Goal: Browse casually: Explore the website without a specific task or goal

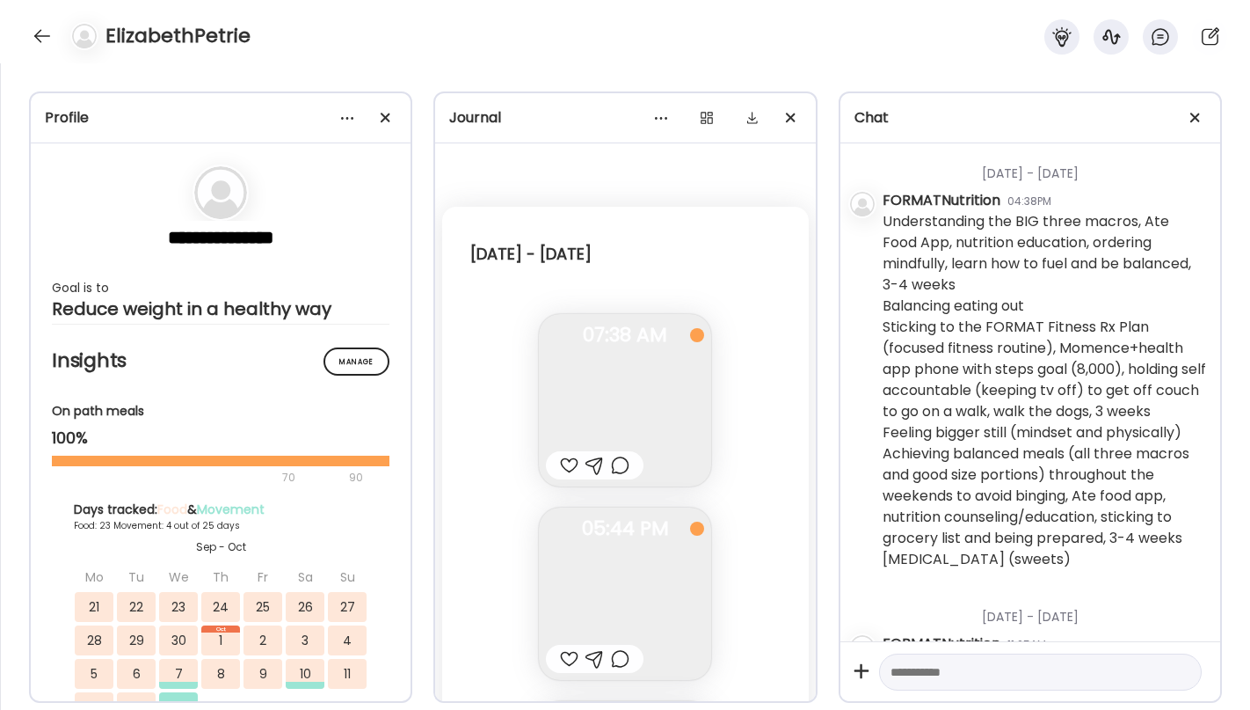
scroll to position [157, 0]
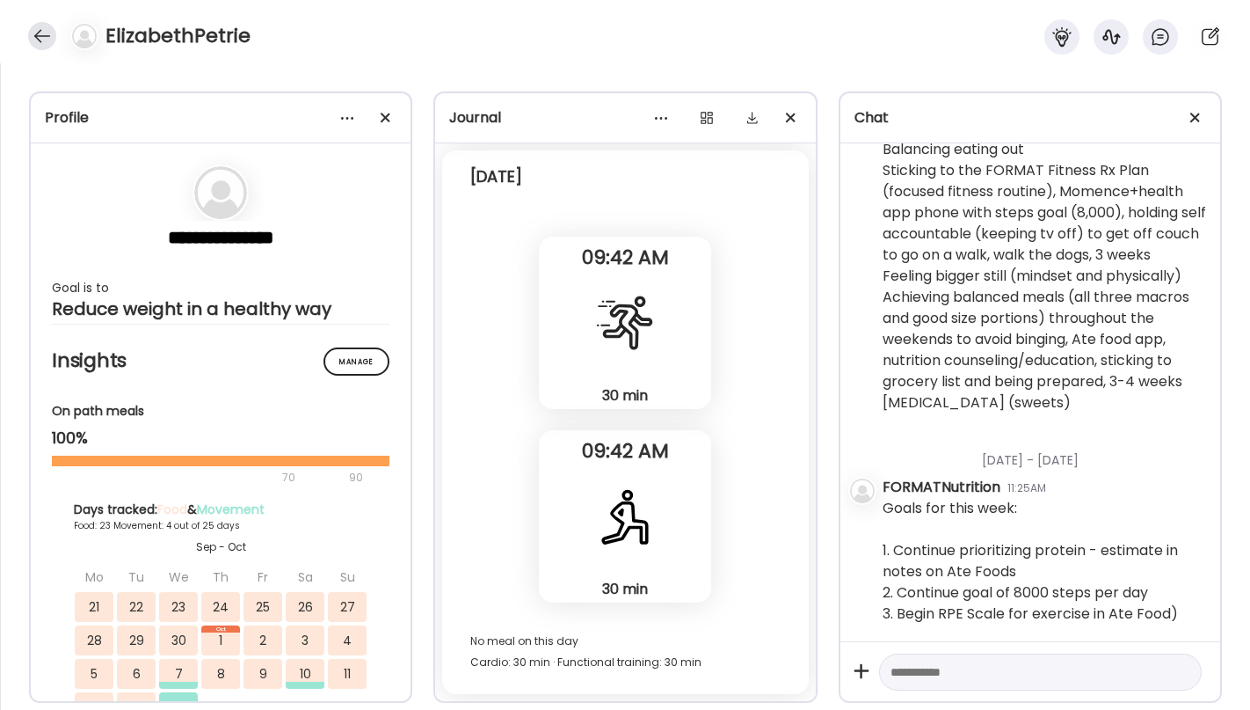
click at [43, 37] on div at bounding box center [42, 36] width 28 height 28
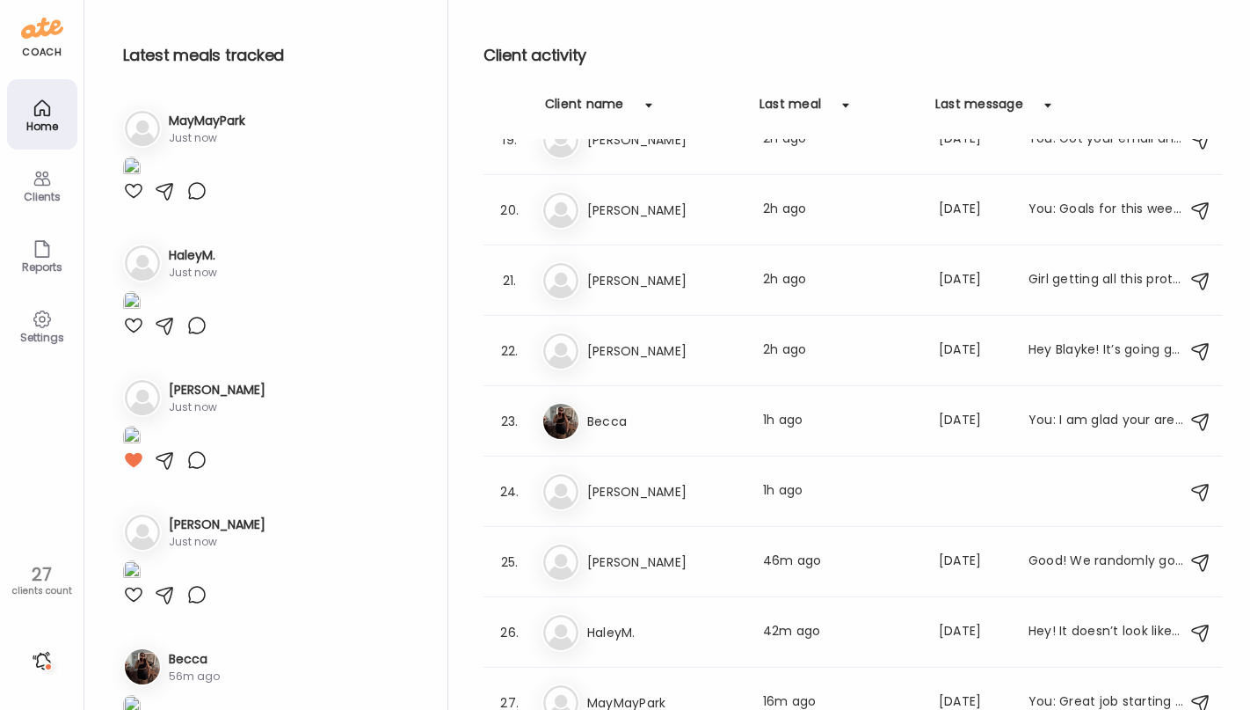
scroll to position [1320, 0]
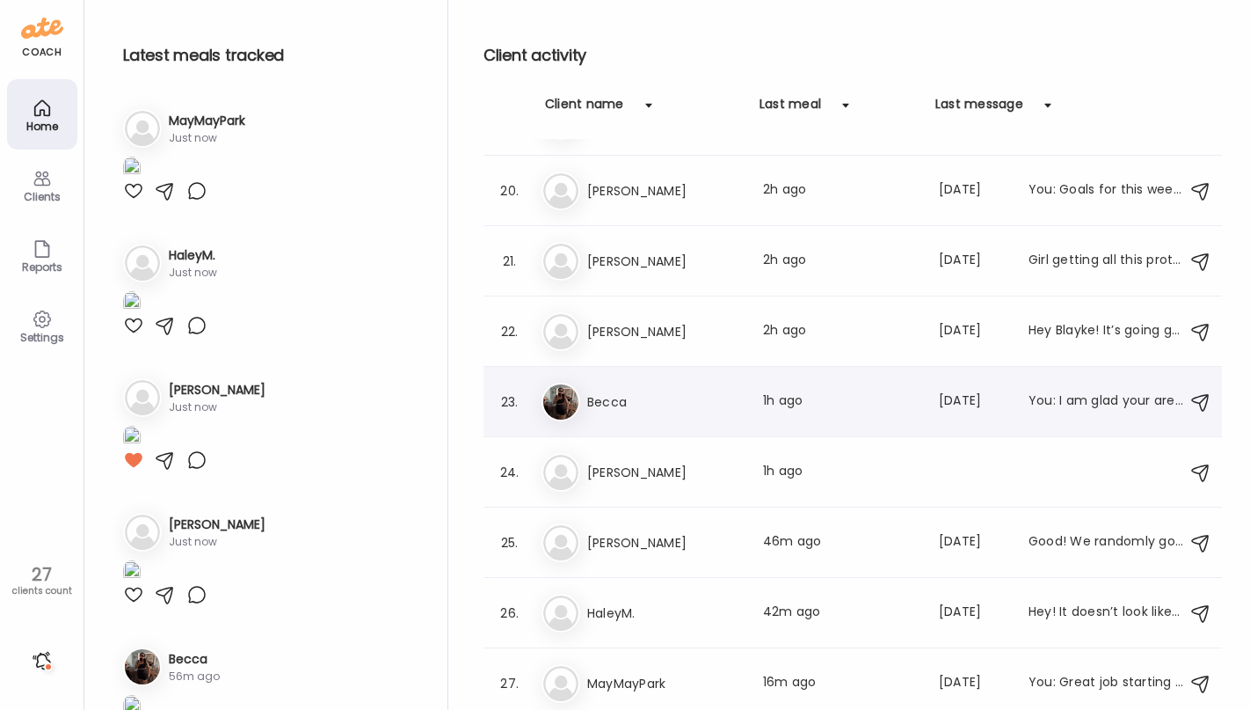
click at [712, 406] on h3 "Becca" at bounding box center [664, 401] width 155 height 21
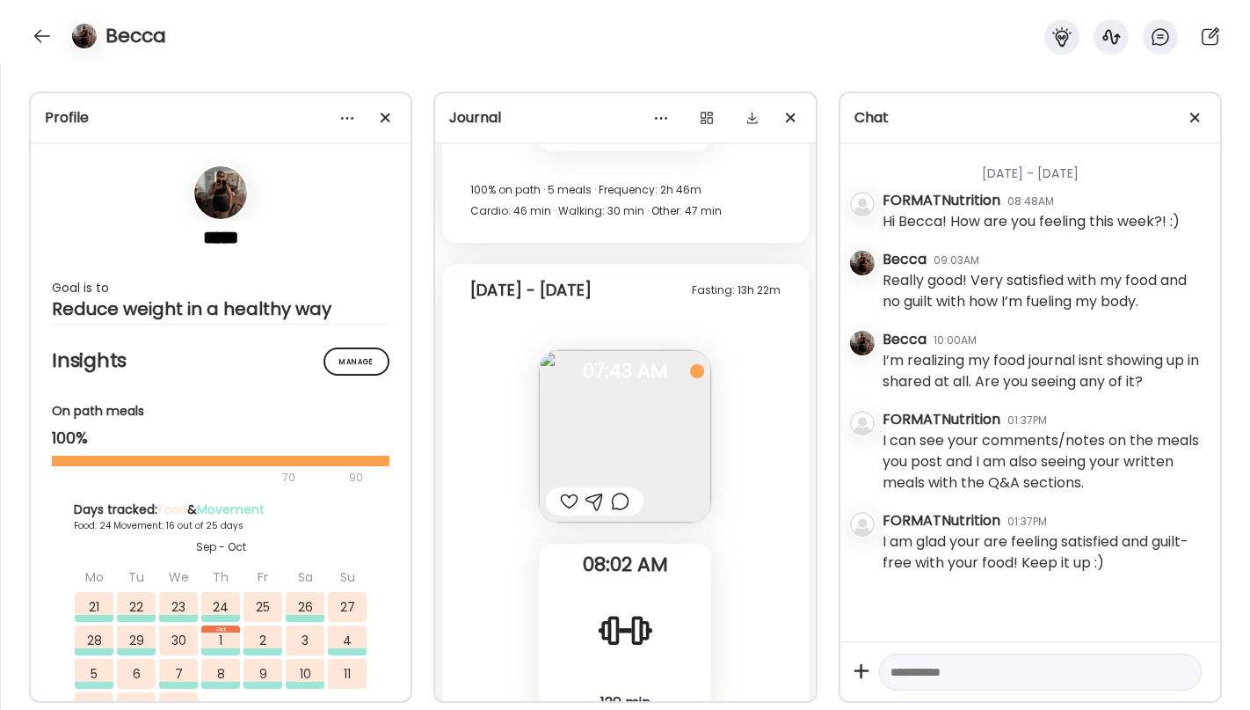
scroll to position [31436, 0]
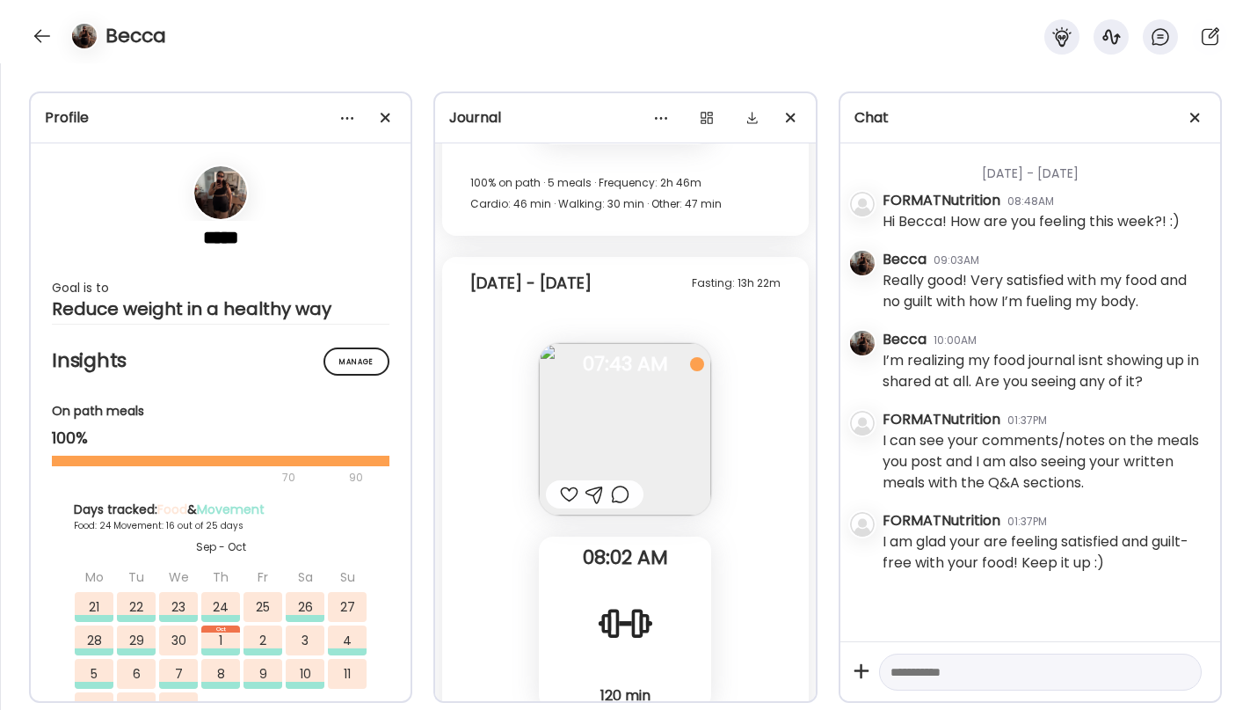
click at [615, 446] on img at bounding box center [625, 429] width 172 height 172
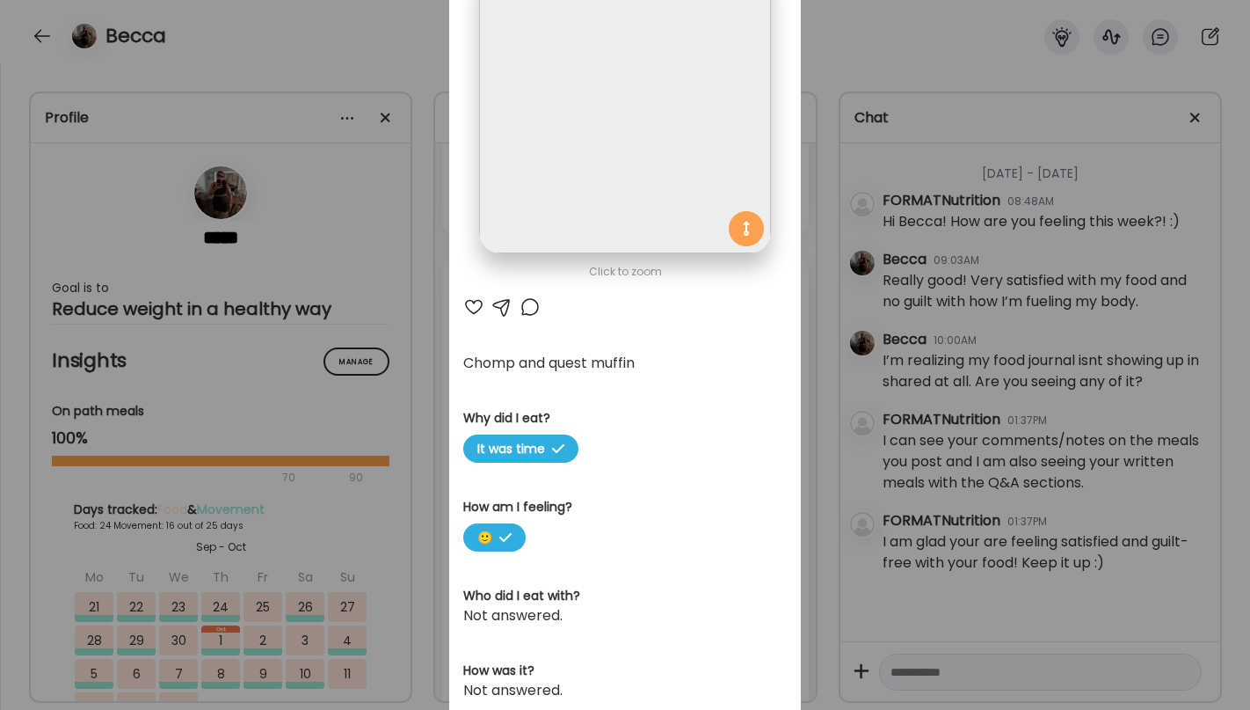
scroll to position [0, 0]
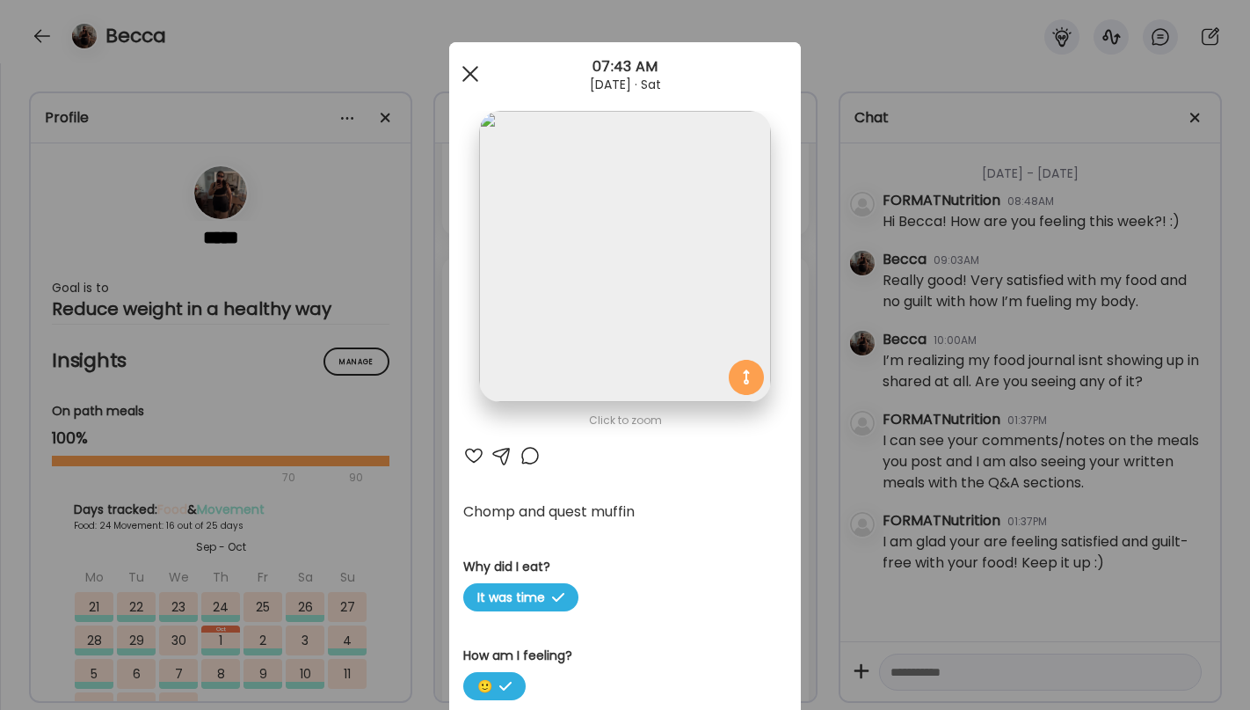
click at [472, 69] on span at bounding box center [470, 74] width 16 height 16
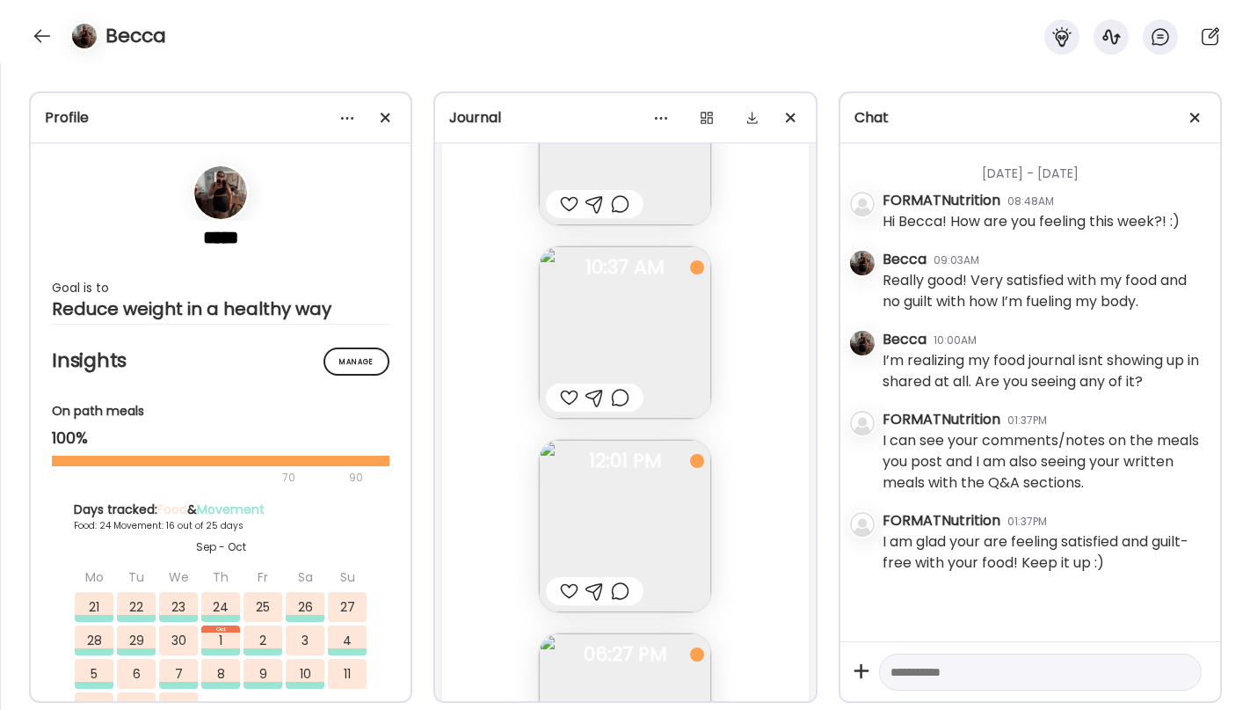
scroll to position [33457, 0]
click at [630, 358] on img at bounding box center [625, 327] width 172 height 172
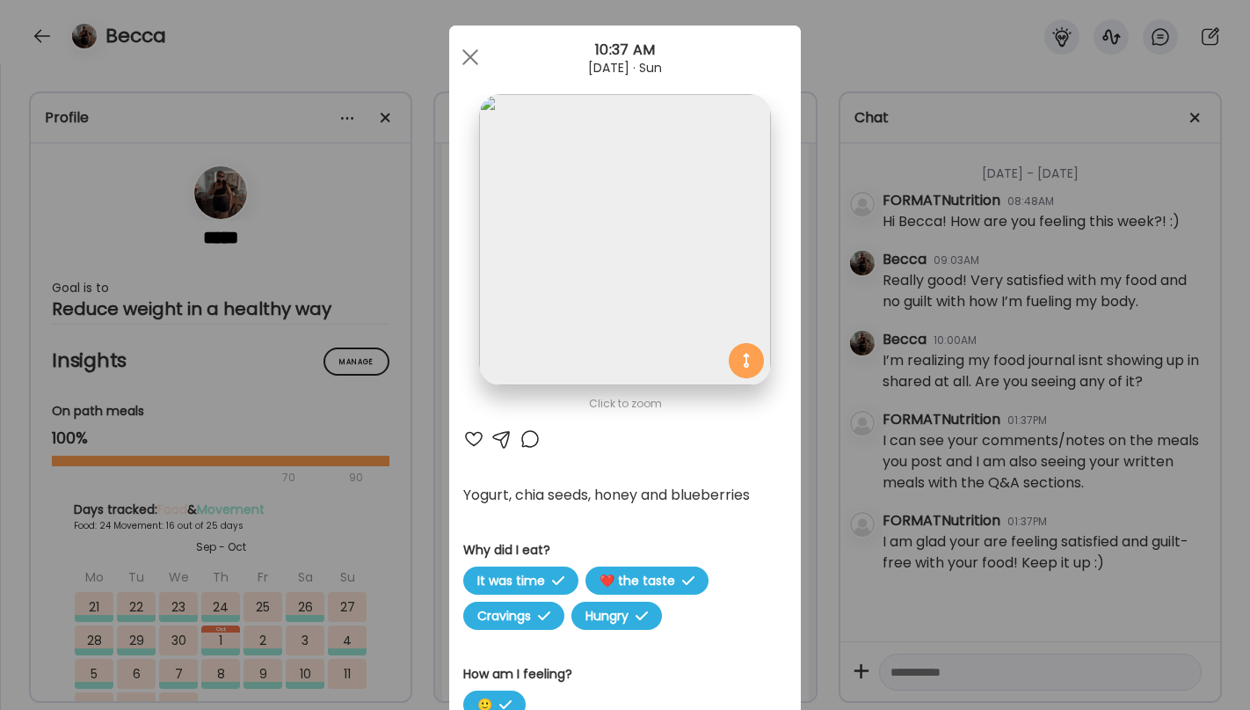
scroll to position [0, 0]
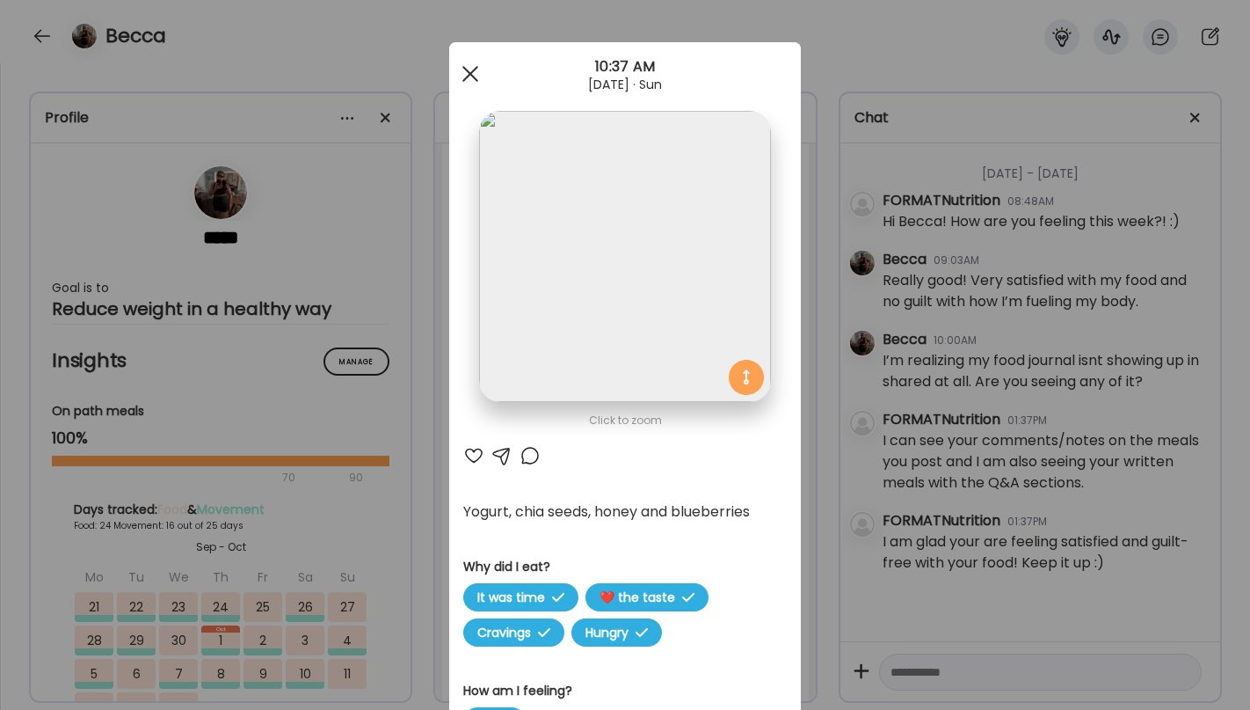
click at [470, 69] on div at bounding box center [470, 73] width 35 height 35
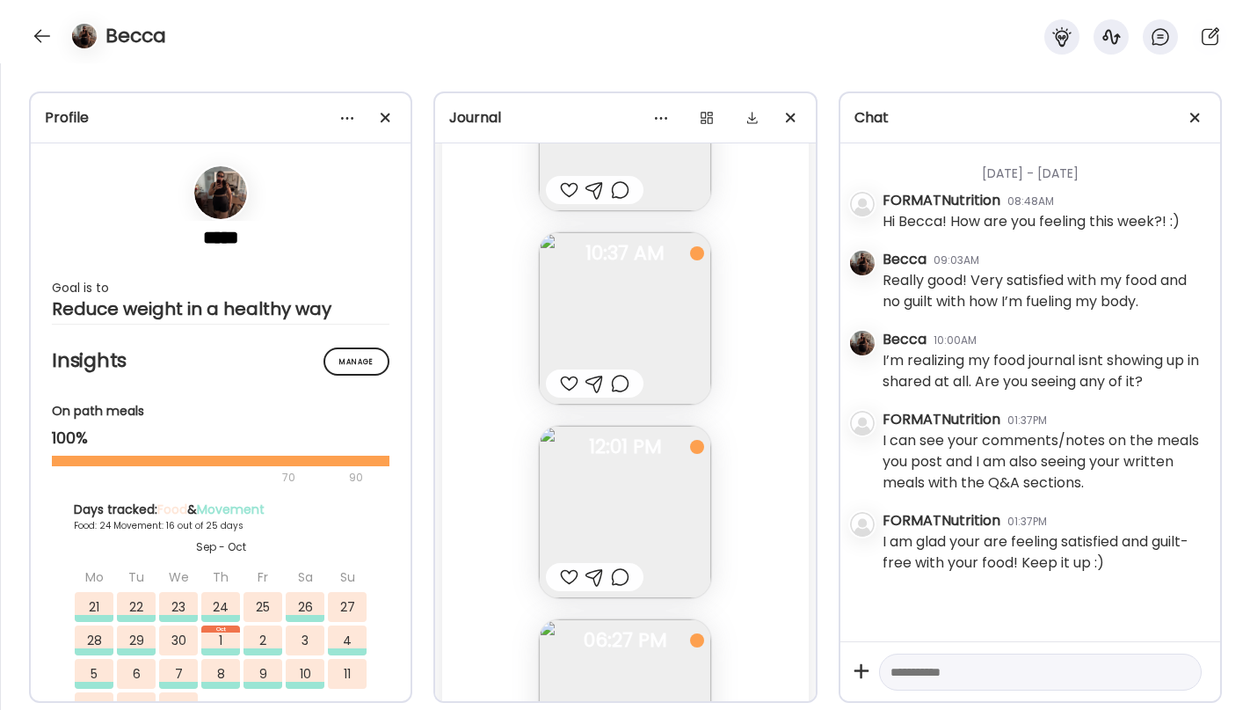
scroll to position [33271, 0]
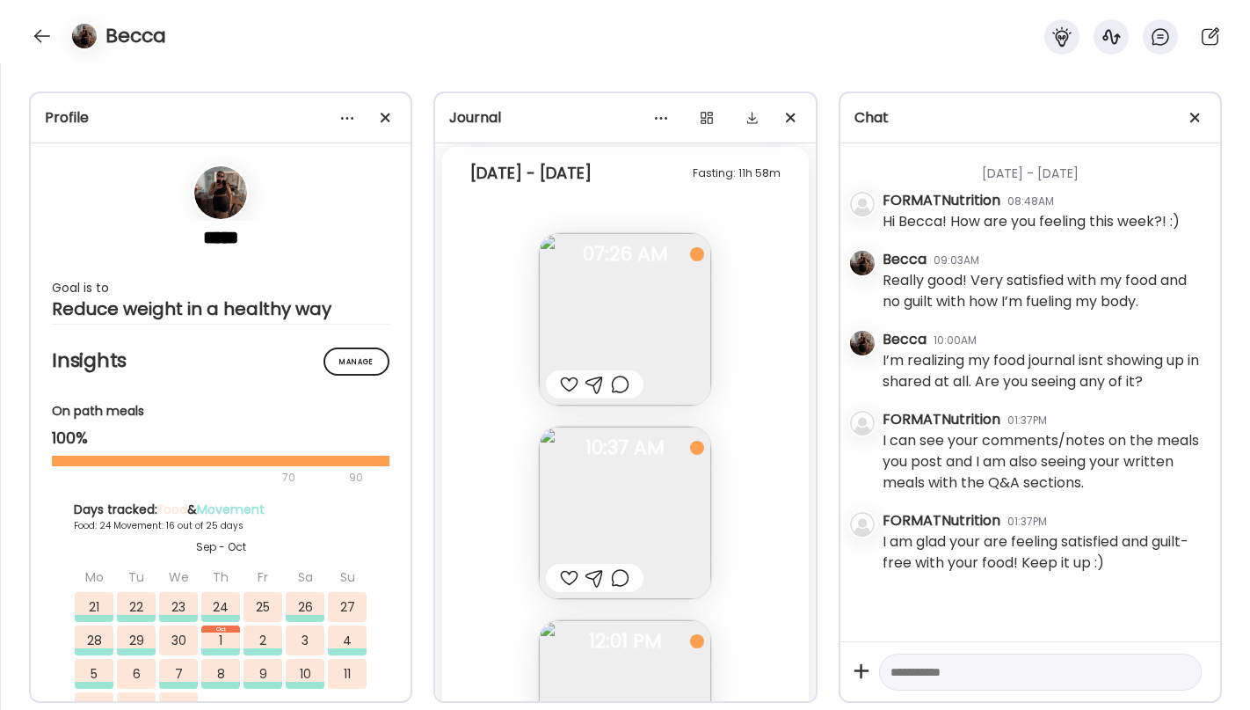
click at [616, 526] on img at bounding box center [625, 512] width 172 height 172
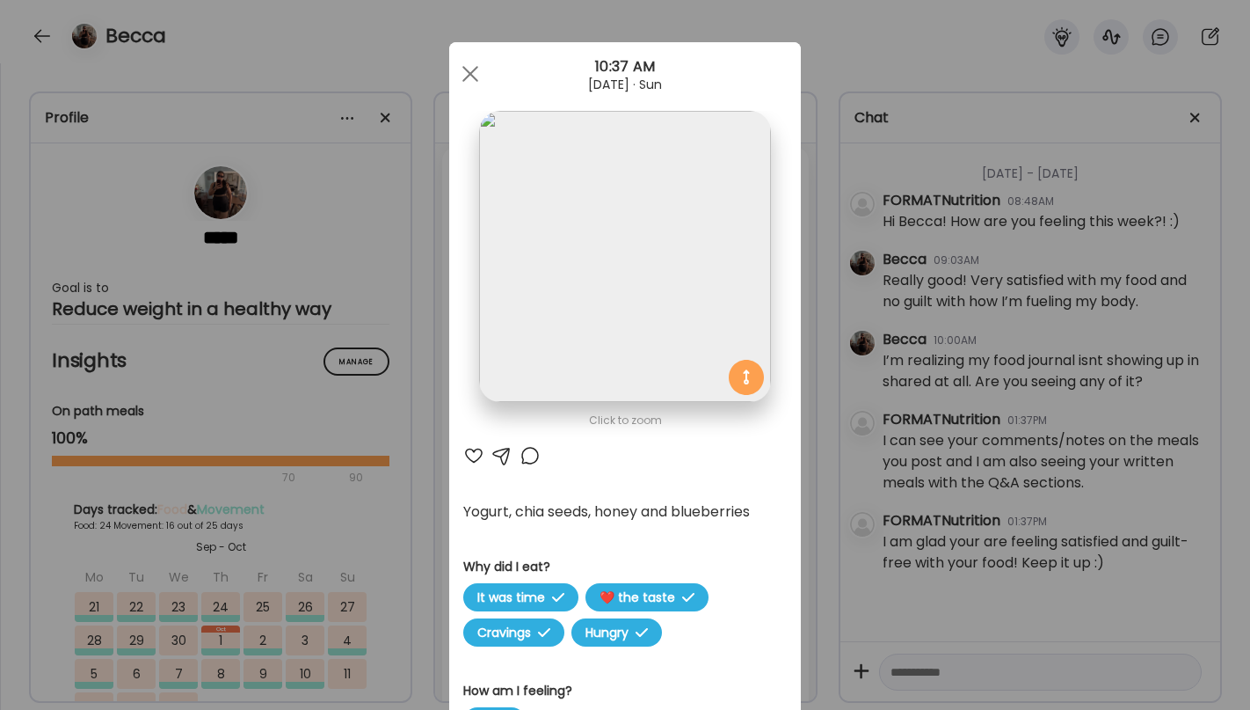
click at [744, 336] on img at bounding box center [624, 256] width 291 height 291
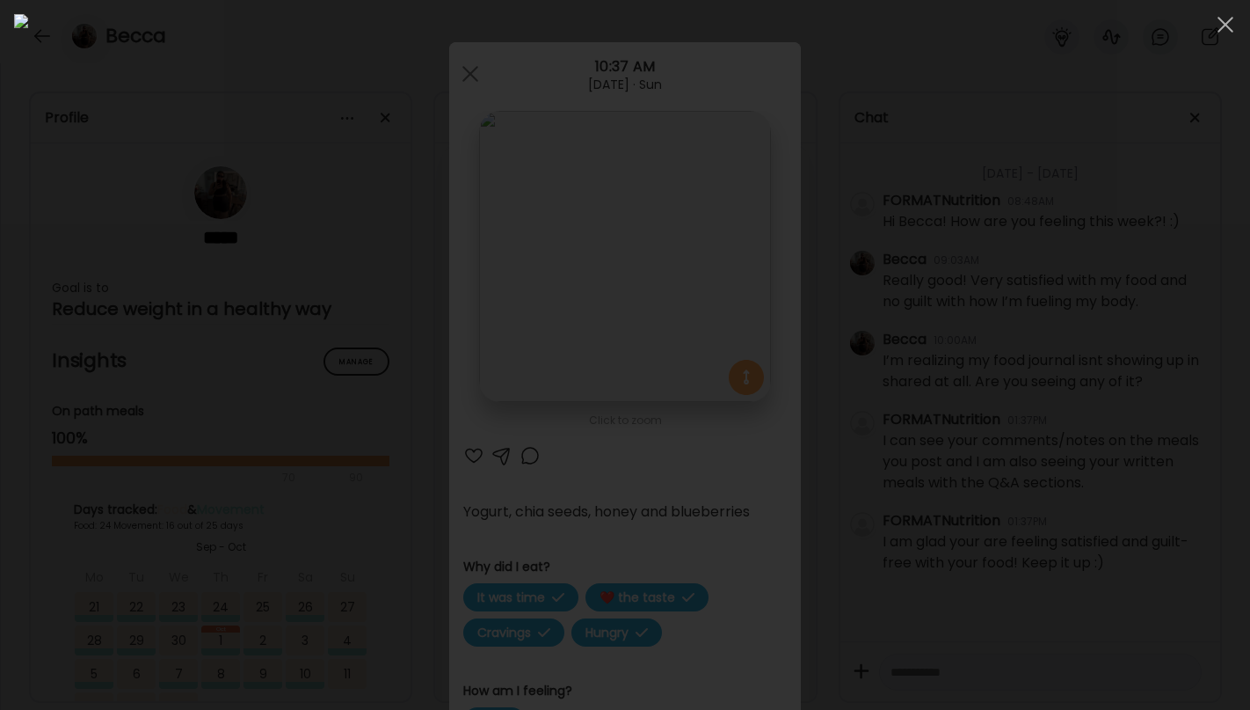
click at [1010, 324] on div at bounding box center [625, 354] width 1222 height 681
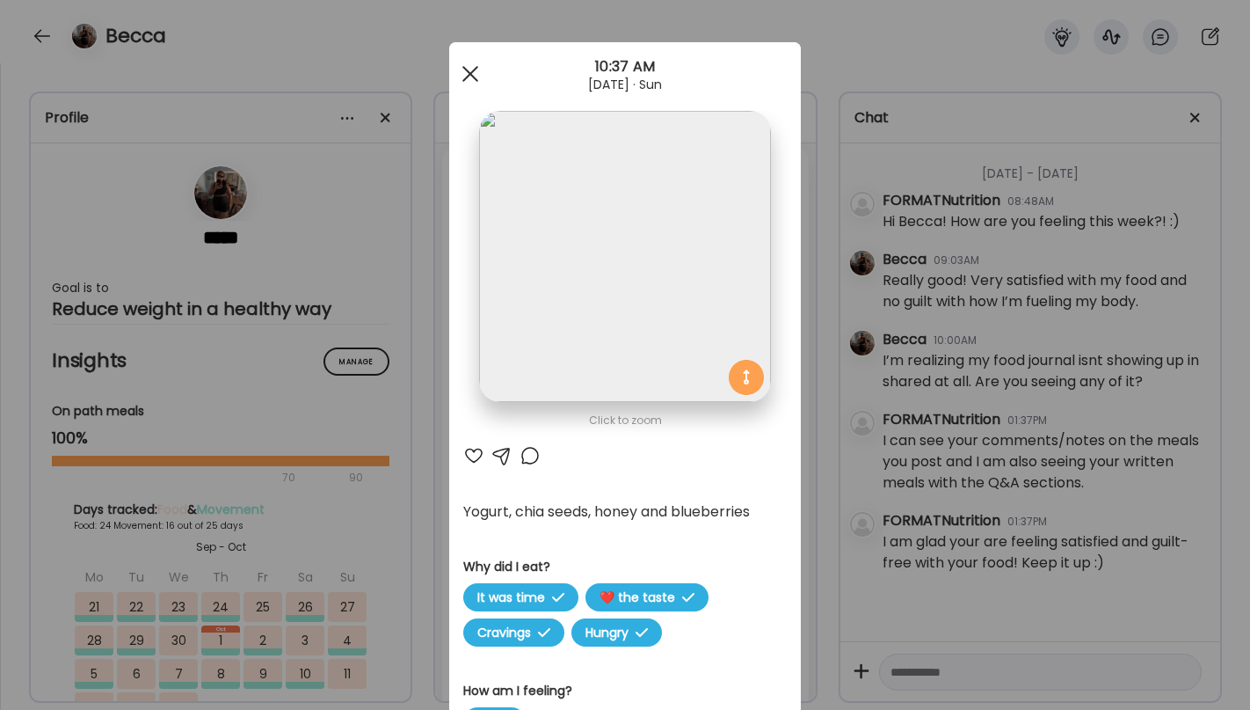
click at [482, 72] on div at bounding box center [470, 73] width 35 height 35
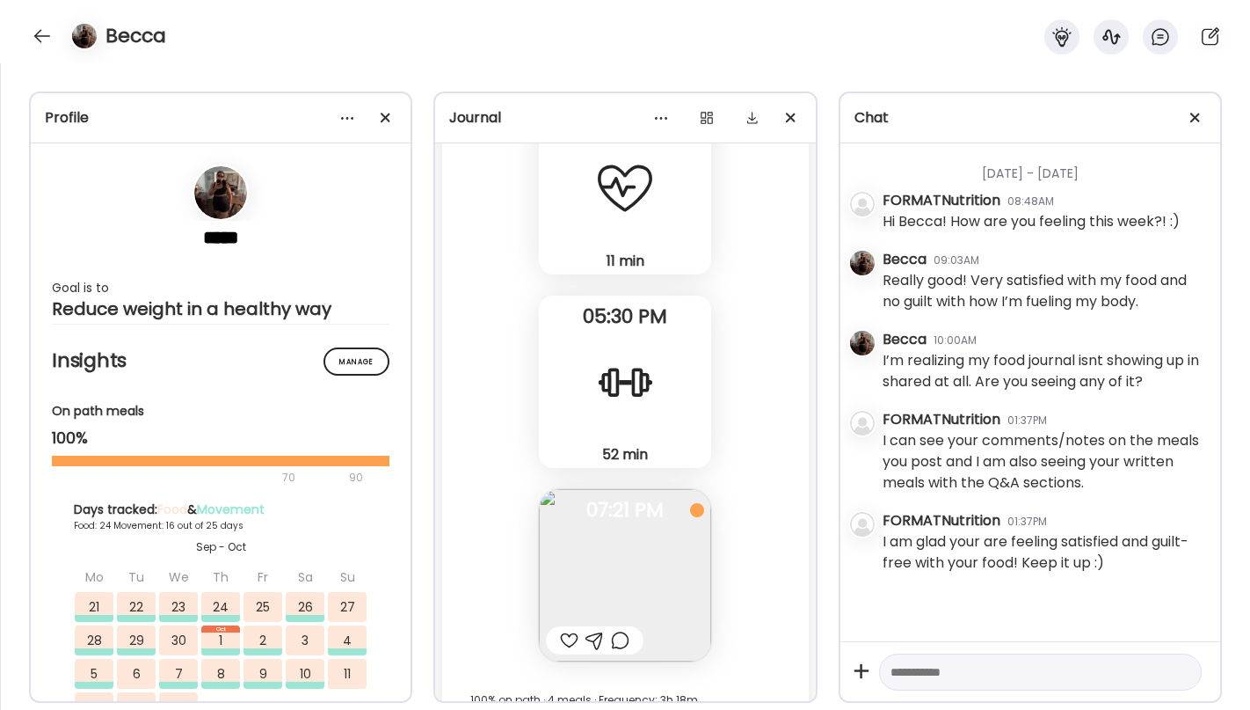
scroll to position [35066, 0]
click at [586, 358] on div "52 min Strength" at bounding box center [625, 380] width 172 height 172
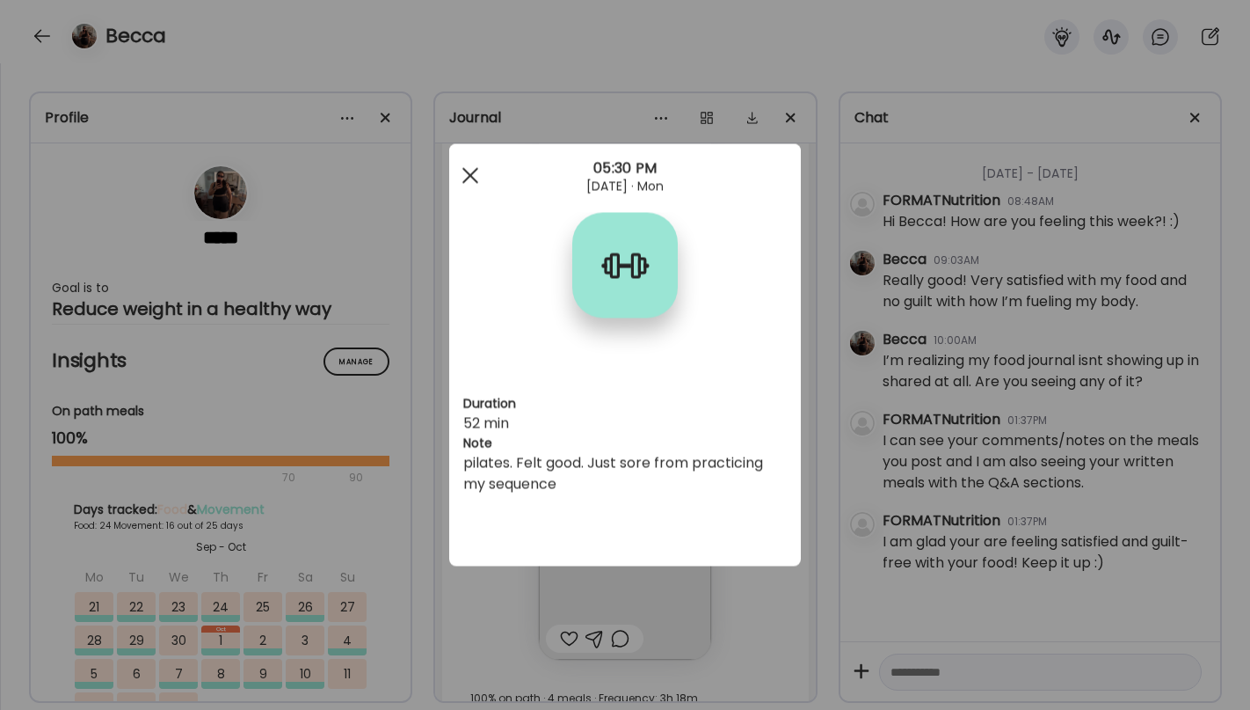
click at [461, 180] on div at bounding box center [470, 175] width 35 height 35
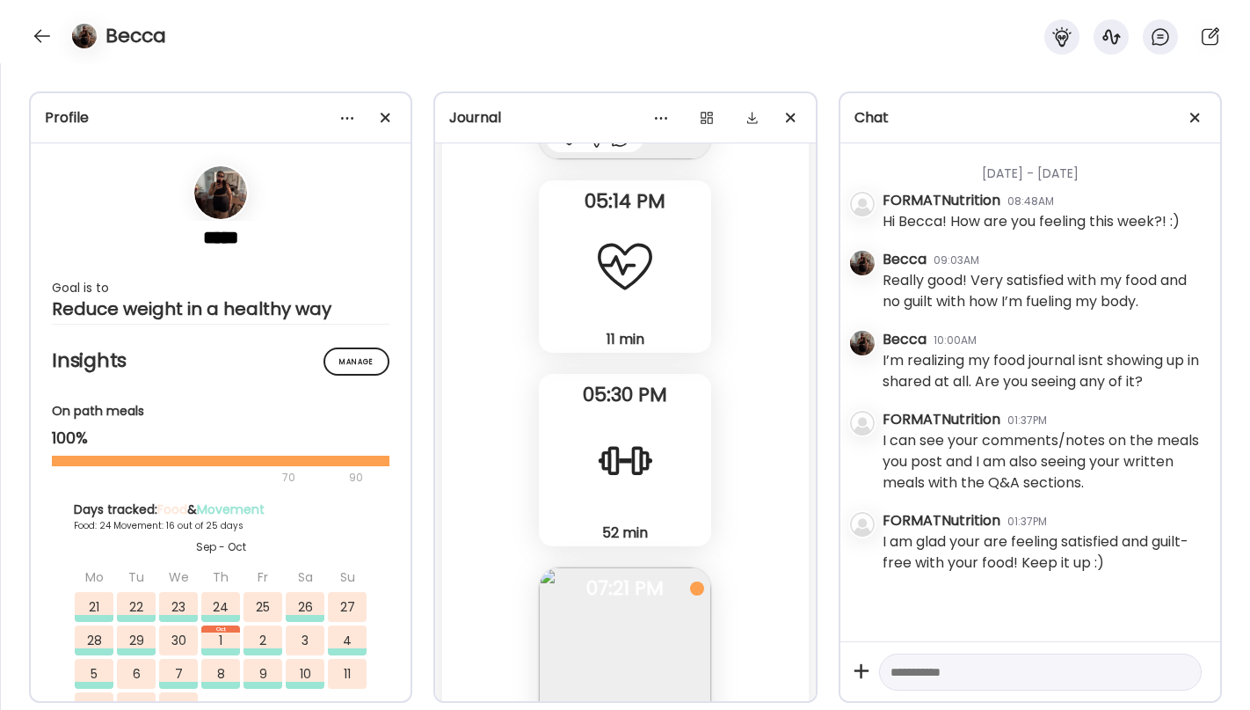
scroll to position [34945, 0]
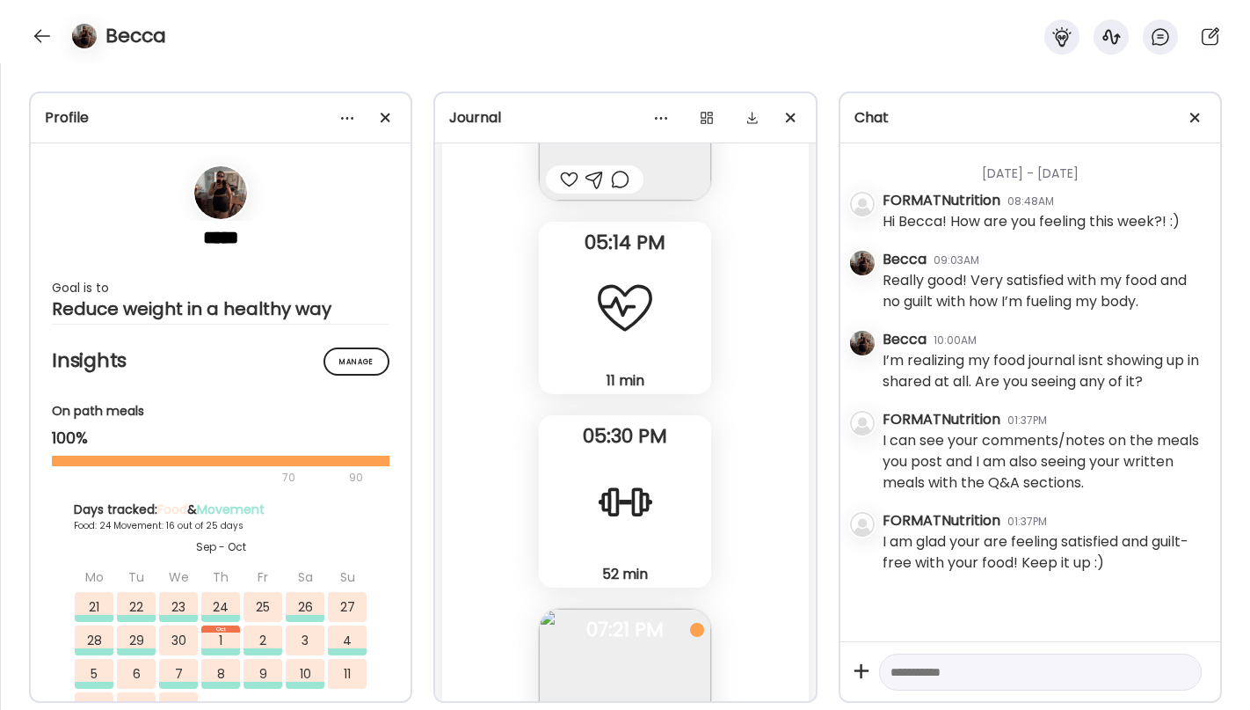
click at [585, 322] on div "11 min Other" at bounding box center [625, 308] width 172 height 172
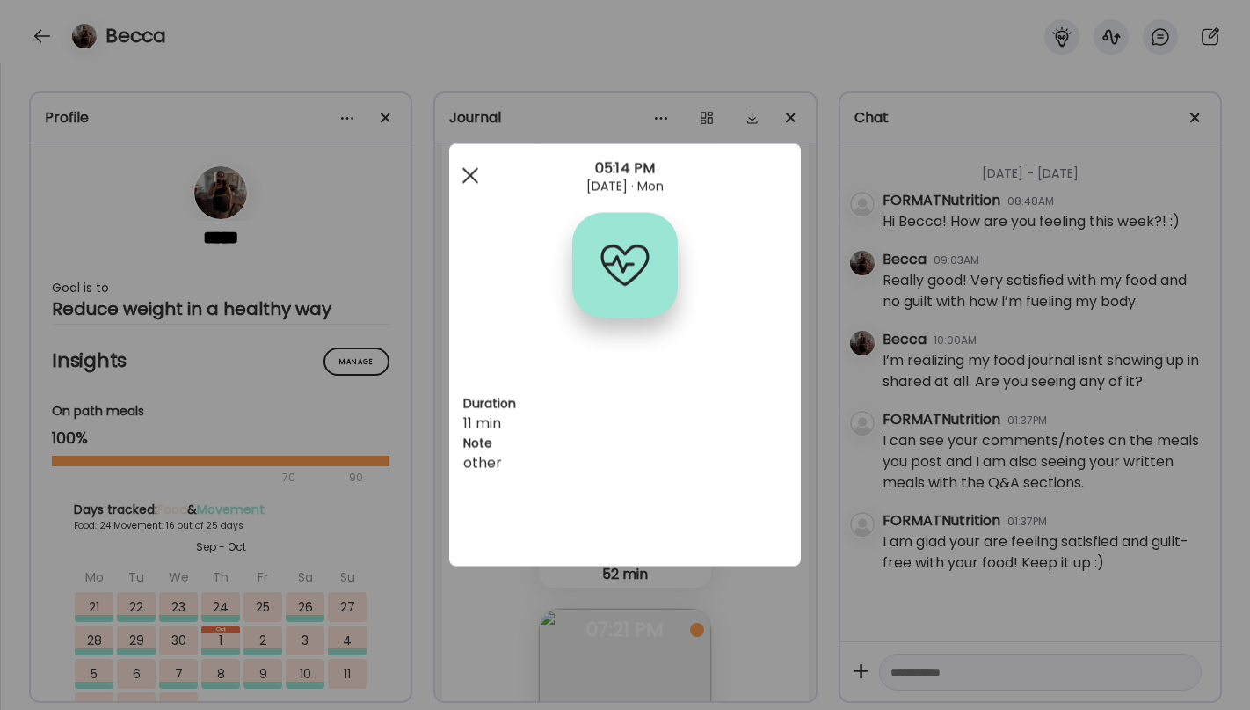
click at [471, 173] on span at bounding box center [470, 175] width 16 height 16
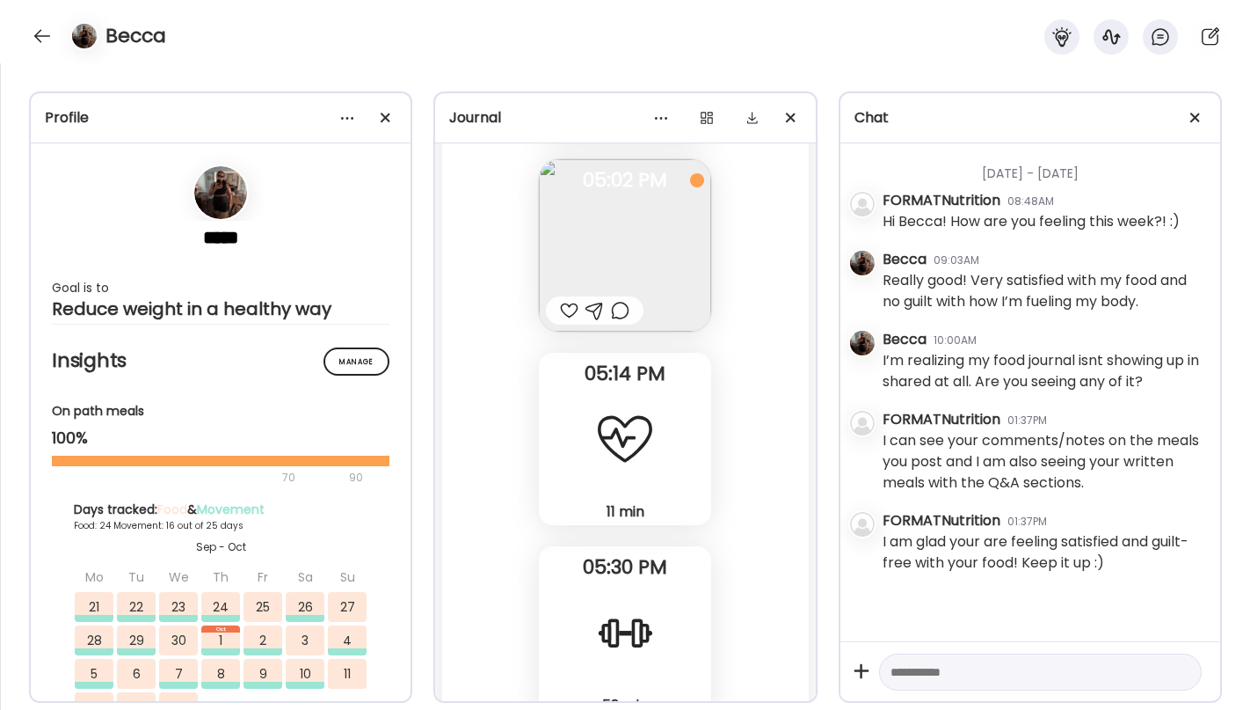
scroll to position [34813, 0]
click at [622, 247] on img at bounding box center [625, 246] width 172 height 172
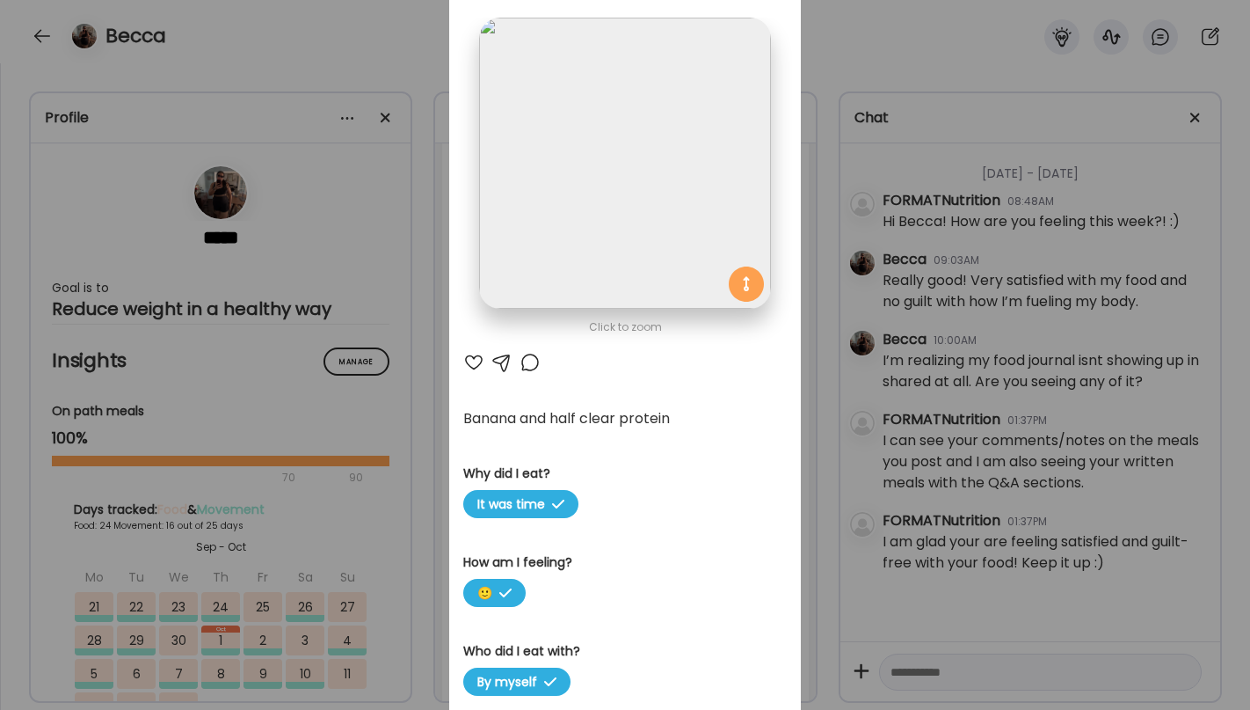
scroll to position [0, 0]
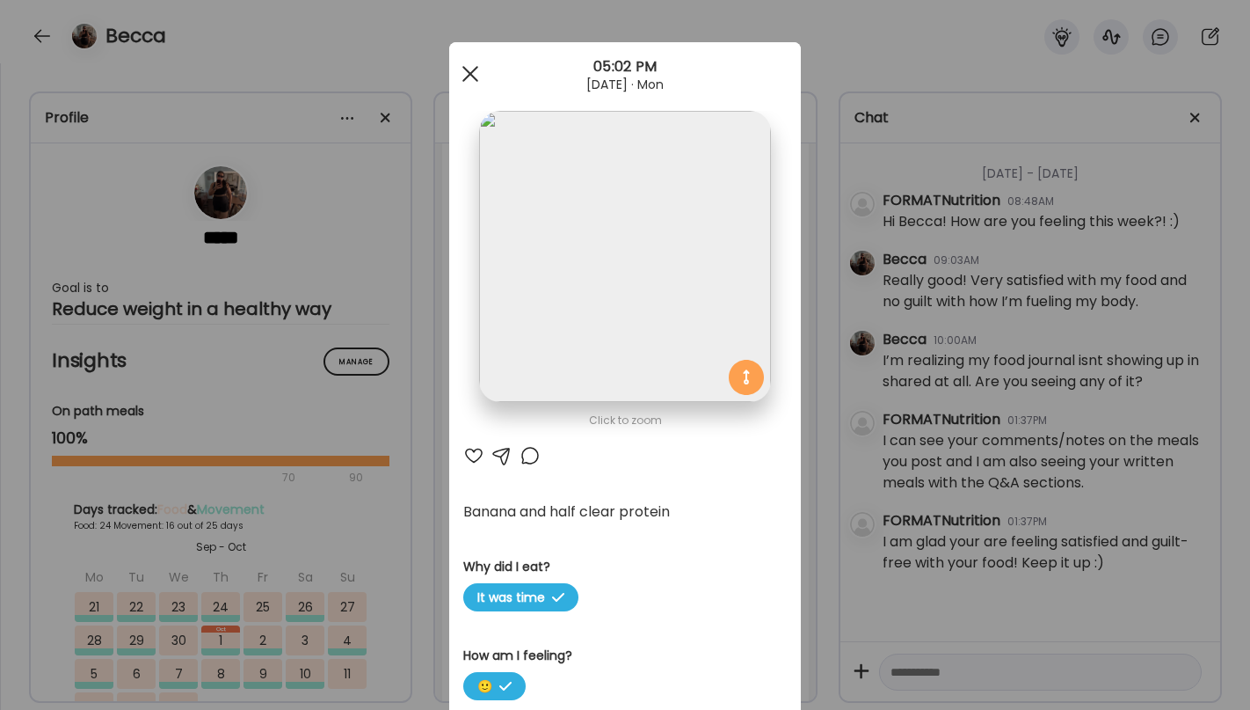
click at [475, 85] on div at bounding box center [470, 73] width 35 height 35
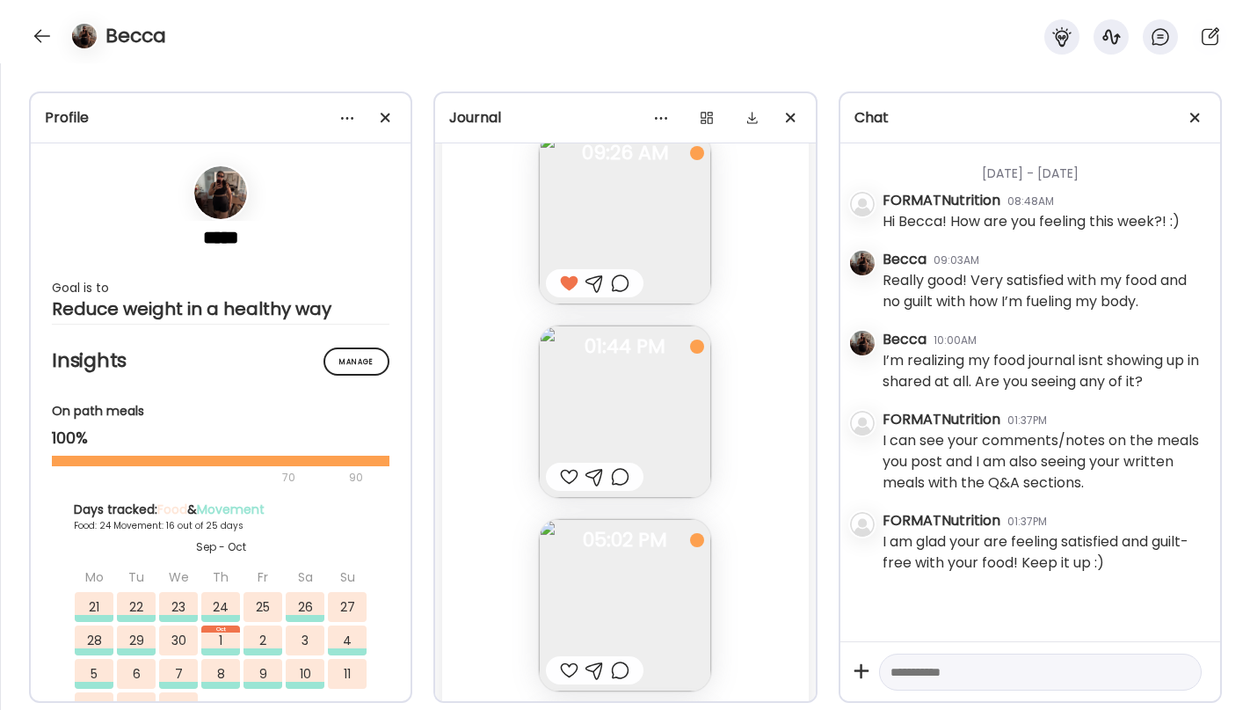
scroll to position [34396, 0]
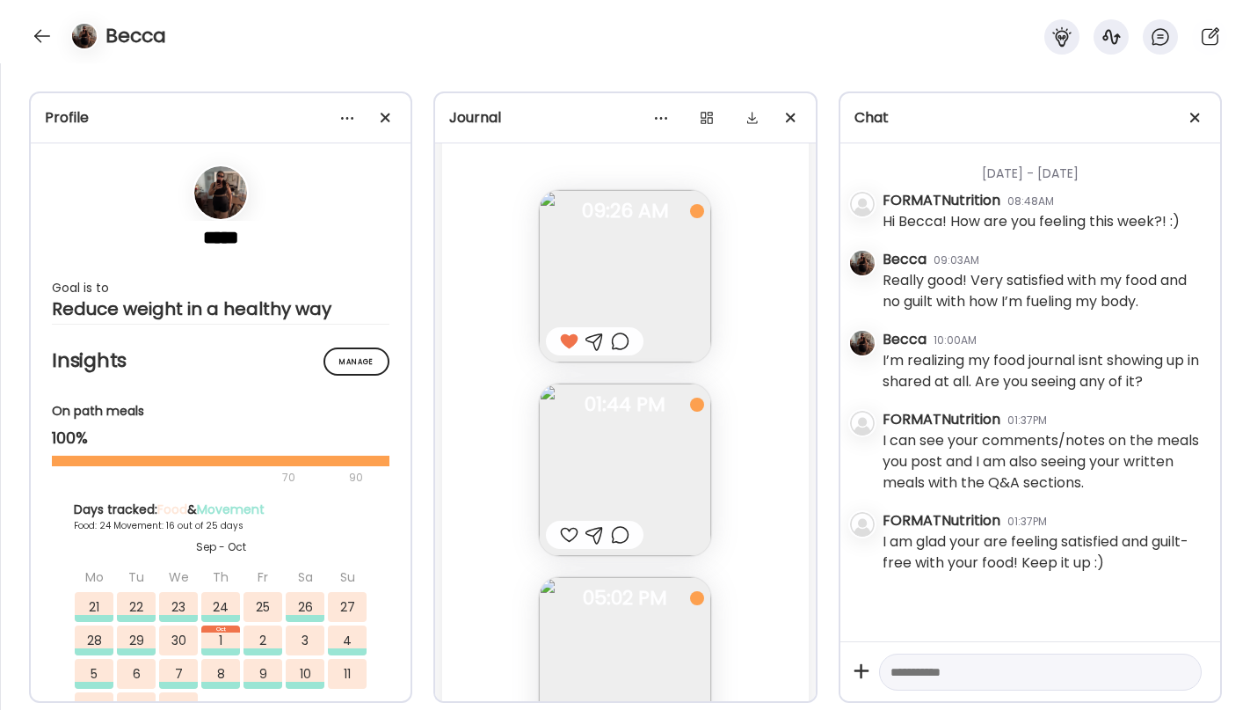
click at [675, 235] on img at bounding box center [625, 276] width 172 height 172
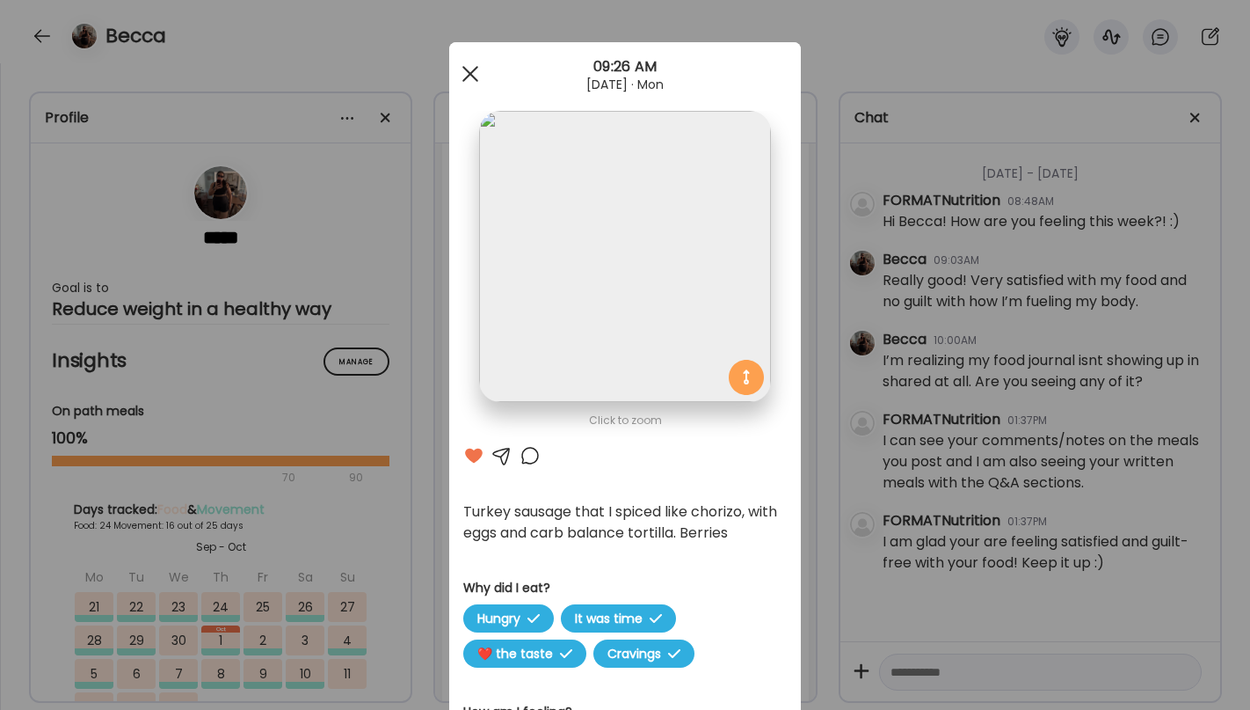
click at [469, 88] on div at bounding box center [470, 73] width 35 height 35
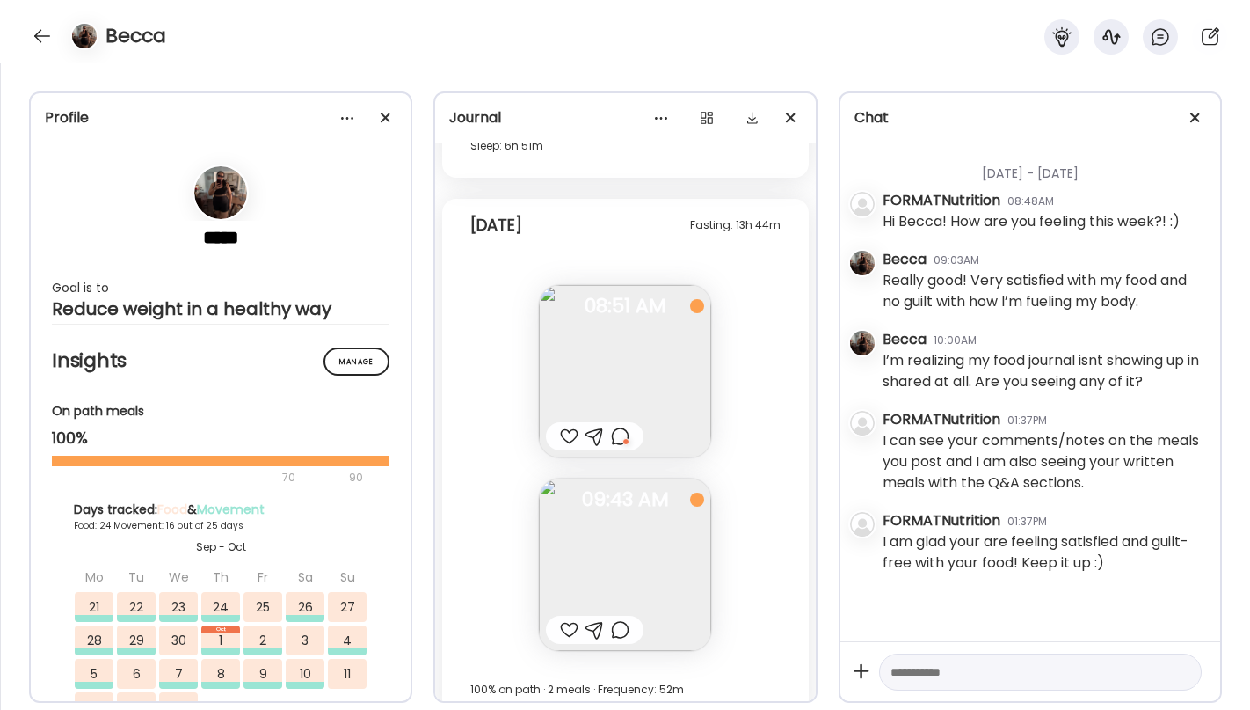
scroll to position [37198, 0]
